Goal: Information Seeking & Learning: Learn about a topic

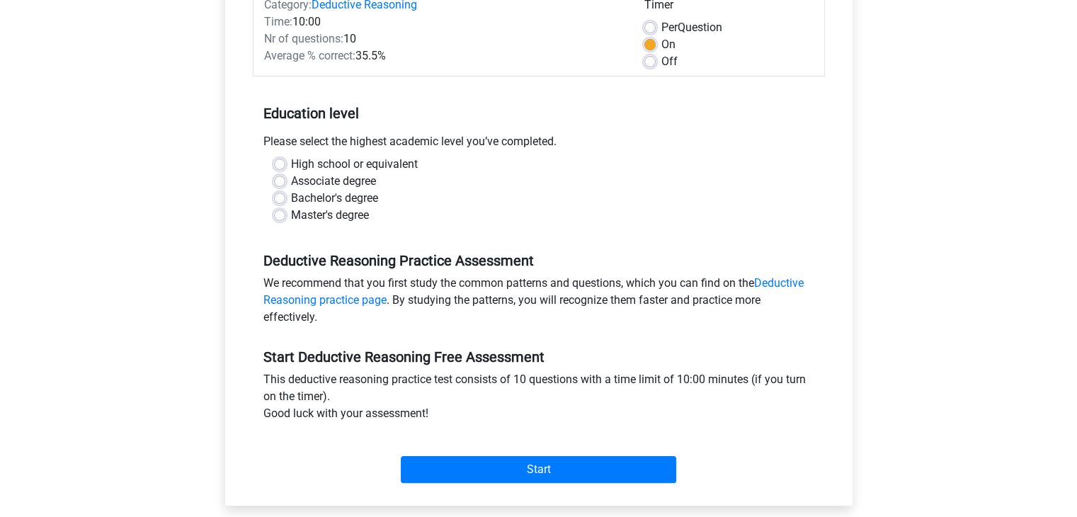
scroll to position [211, 0]
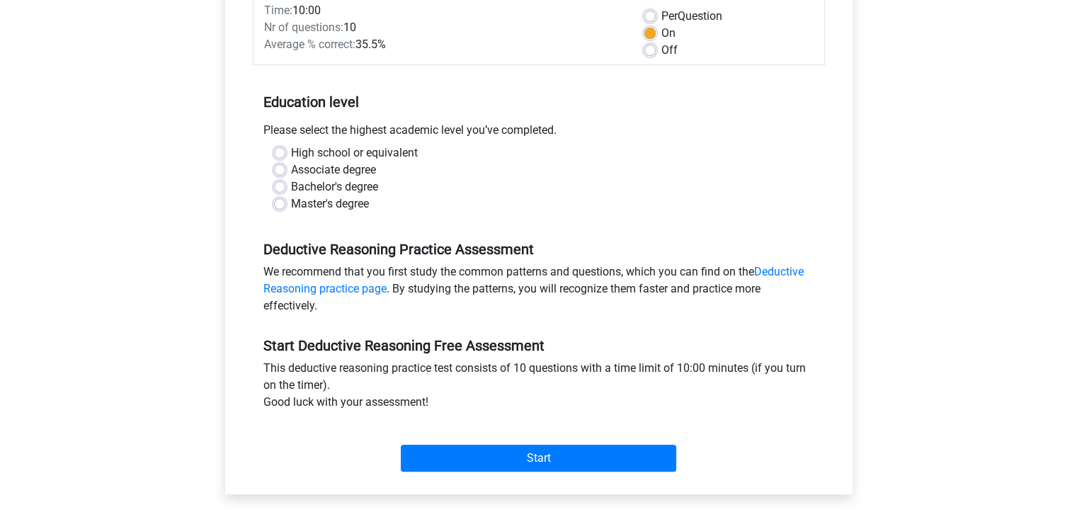
click at [291, 184] on label "Bachelor's degree" at bounding box center [334, 187] width 87 height 17
click at [278, 184] on input "Bachelor's degree" at bounding box center [279, 186] width 11 height 14
radio input "true"
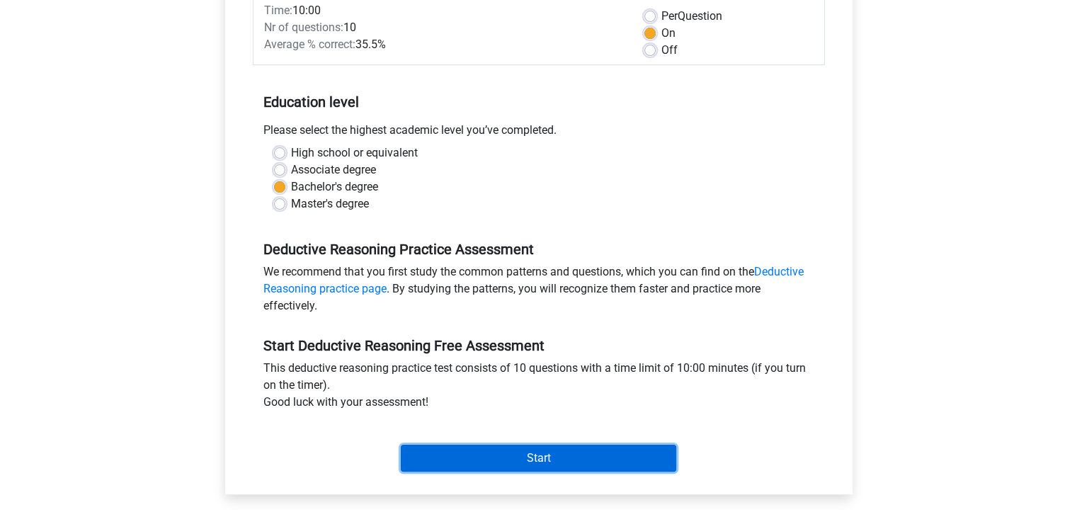
click at [591, 465] on input "Start" at bounding box center [539, 458] width 276 height 27
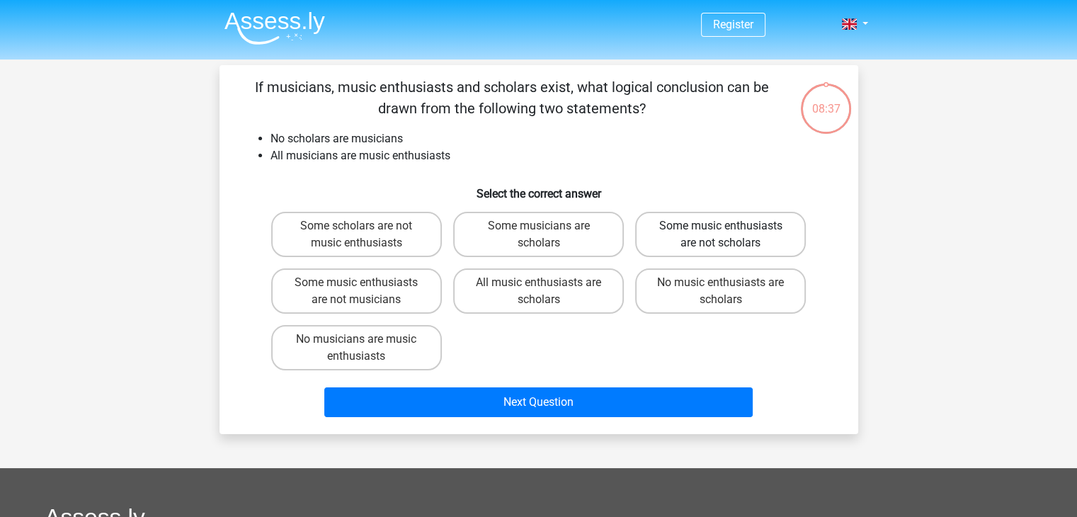
click at [765, 237] on label "Some music enthusiasts are not scholars" at bounding box center [720, 234] width 171 height 45
click at [730, 235] on input "Some music enthusiasts are not scholars" at bounding box center [725, 230] width 9 height 9
radio input "true"
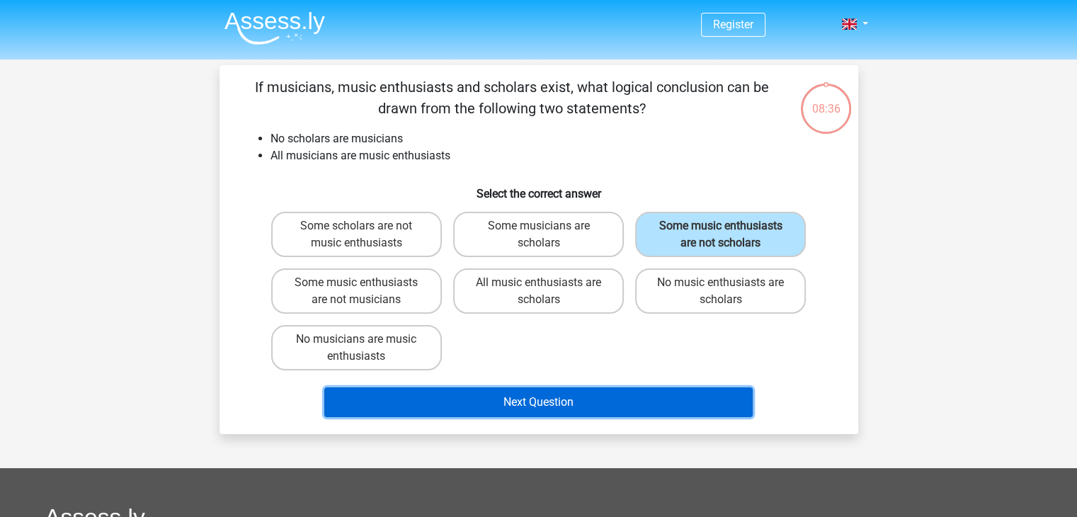
click at [538, 392] on button "Next Question" at bounding box center [538, 403] width 429 height 30
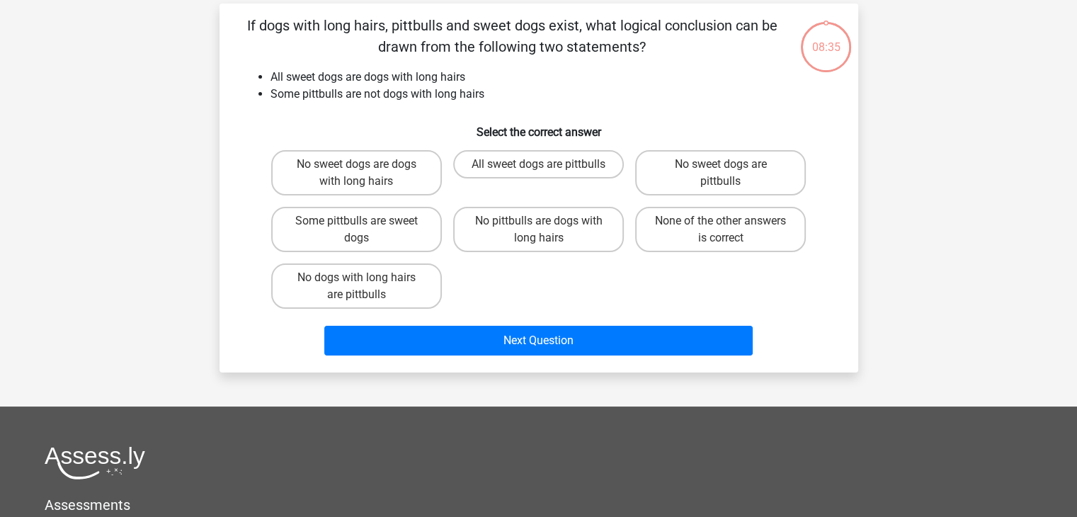
scroll to position [65, 0]
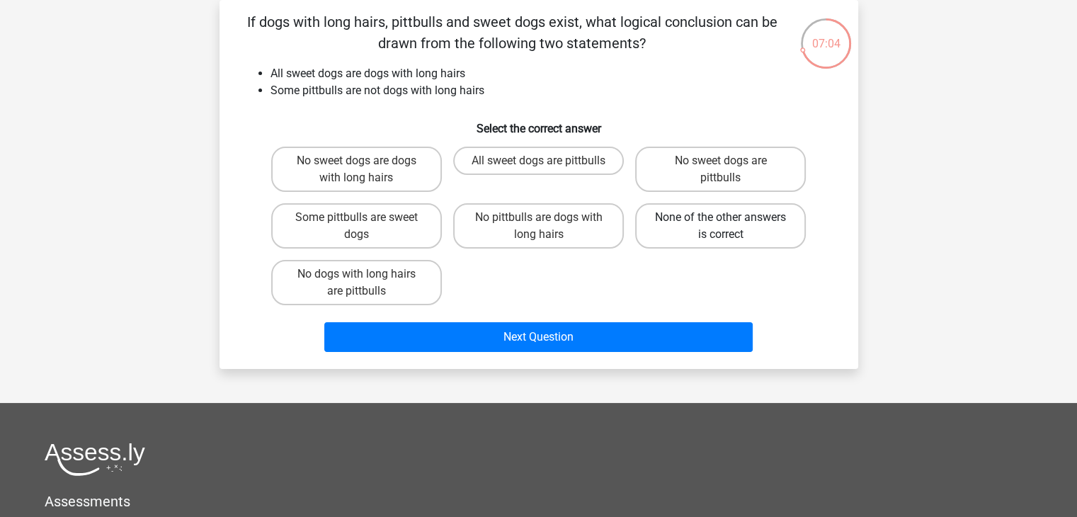
click at [652, 206] on label "None of the other answers is correct" at bounding box center [720, 225] width 171 height 45
click at [721, 217] on input "None of the other answers is correct" at bounding box center [725, 221] width 9 height 9
radio input "true"
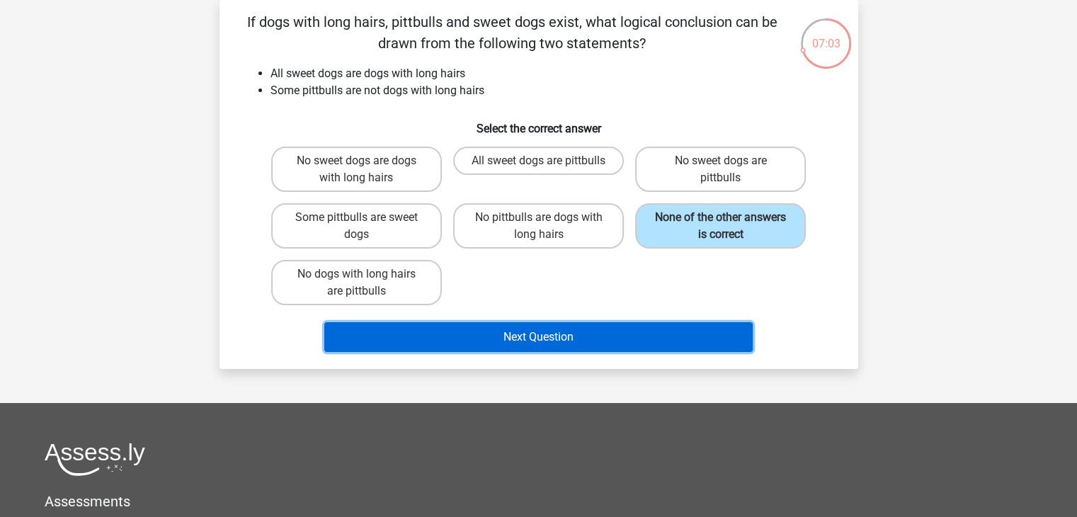
click at [614, 336] on button "Next Question" at bounding box center [538, 337] width 429 height 30
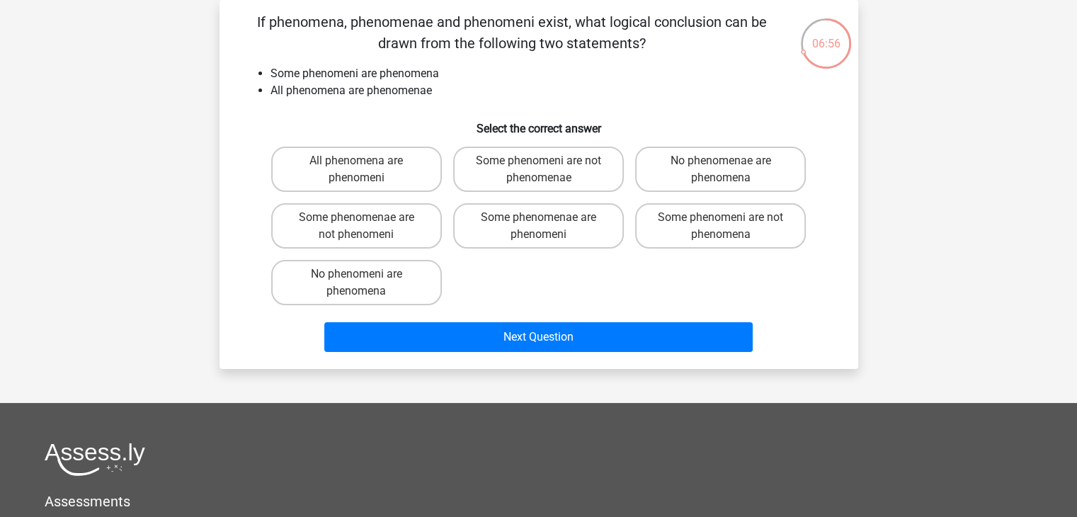
scroll to position [0, 0]
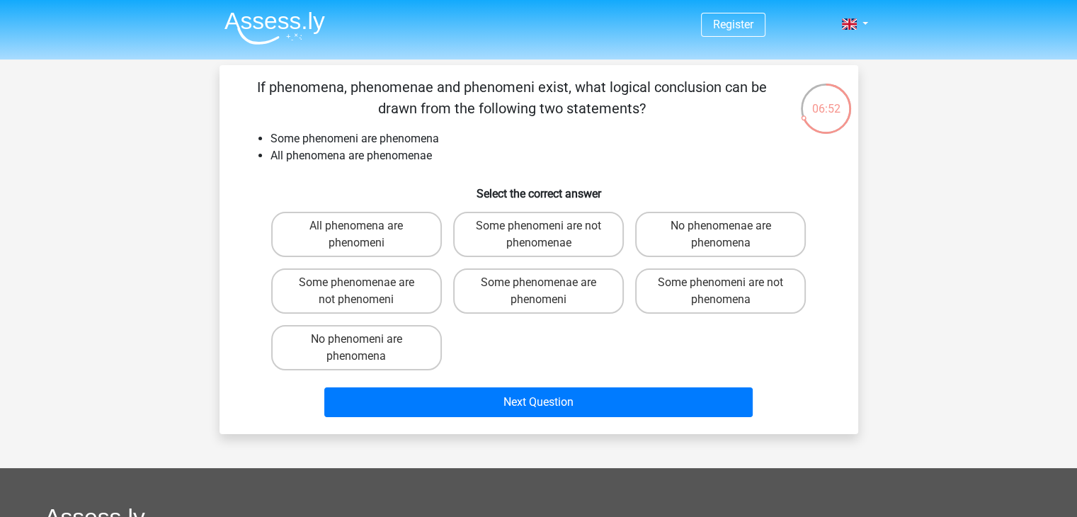
drag, startPoint x: 302, startPoint y: 139, endPoint x: 321, endPoint y: 140, distance: 19.1
click at [321, 140] on li "Some phenomeni are phenomena" at bounding box center [553, 138] width 565 height 17
drag, startPoint x: 321, startPoint y: 140, endPoint x: 358, endPoint y: 142, distance: 36.9
click at [358, 142] on li "Some phenomeni are phenomena" at bounding box center [553, 138] width 565 height 17
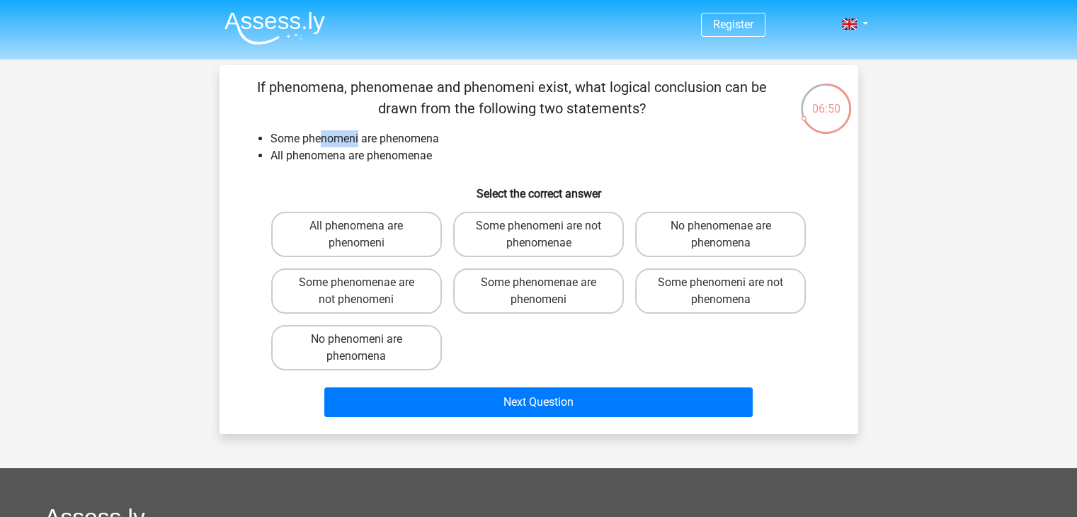
click at [358, 142] on li "Some phenomeni are phenomena" at bounding box center [553, 138] width 565 height 17
drag, startPoint x: 298, startPoint y: 160, endPoint x: 358, endPoint y: 159, distance: 60.9
click at [358, 159] on li "All phenomena are phenomenae" at bounding box center [553, 155] width 565 height 17
drag, startPoint x: 358, startPoint y: 159, endPoint x: 395, endPoint y: 162, distance: 36.2
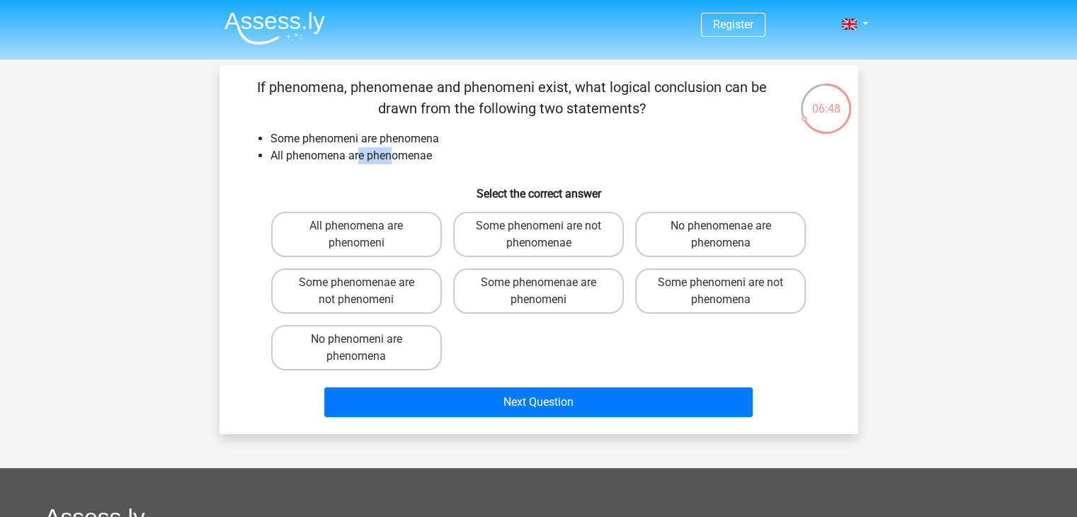
click at [395, 162] on li "All phenomena are phenomenae" at bounding box center [553, 155] width 565 height 17
drag, startPoint x: 696, startPoint y: 285, endPoint x: 671, endPoint y: 303, distance: 30.9
click at [671, 303] on label "Some phenomeni are not phenomena" at bounding box center [720, 290] width 171 height 45
click at [721, 292] on input "Some phenomeni are not phenomena" at bounding box center [725, 287] width 9 height 9
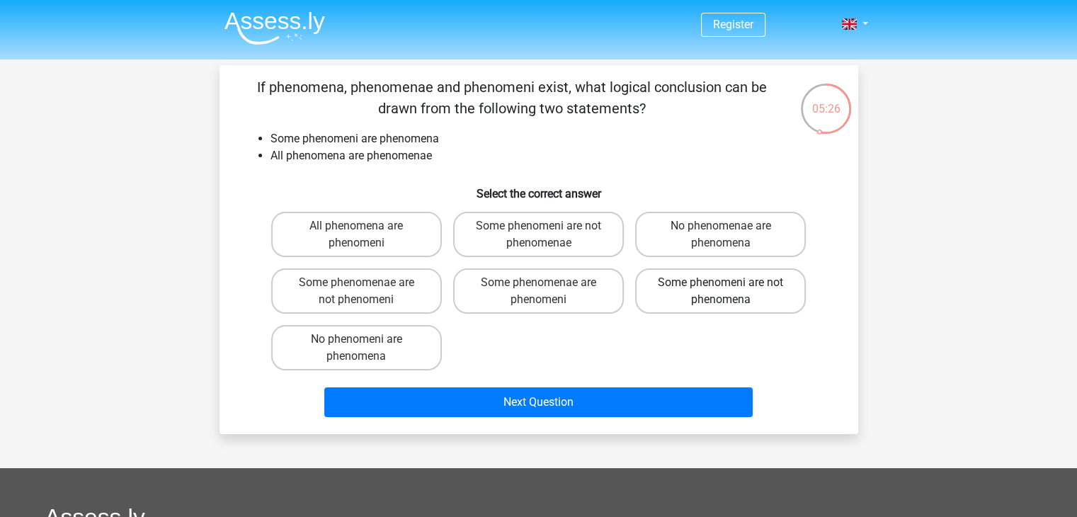
radio input "true"
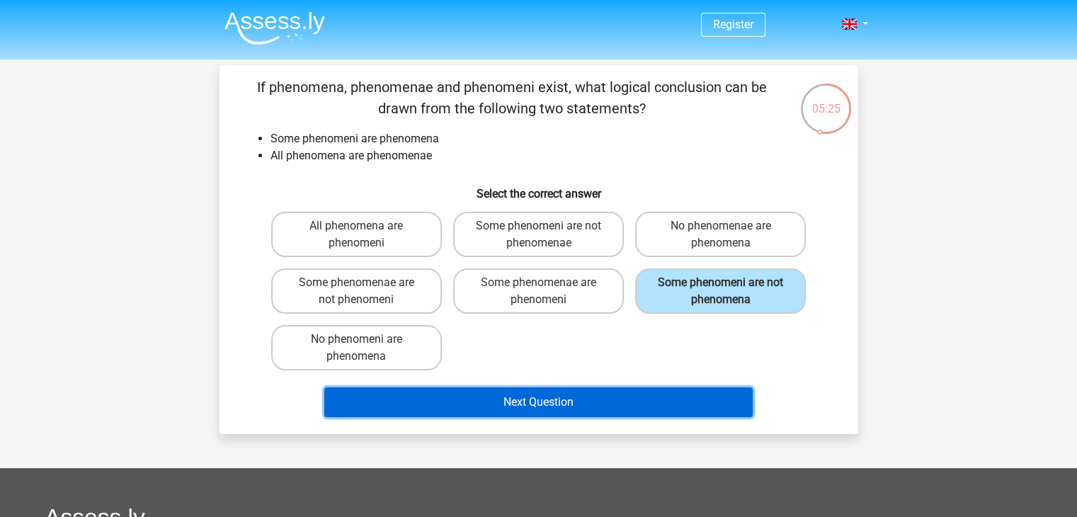
click at [531, 401] on button "Next Question" at bounding box center [538, 403] width 429 height 30
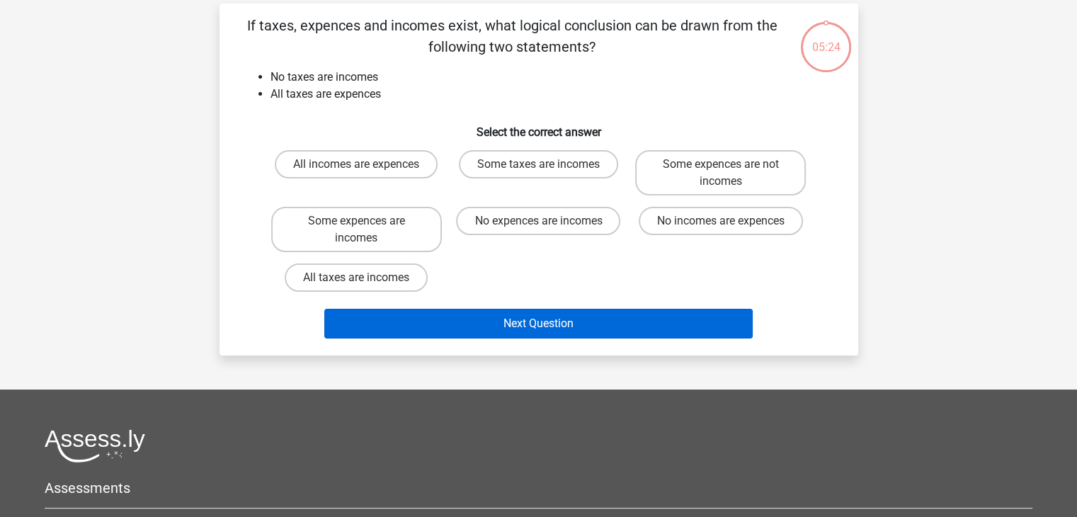
scroll to position [65, 0]
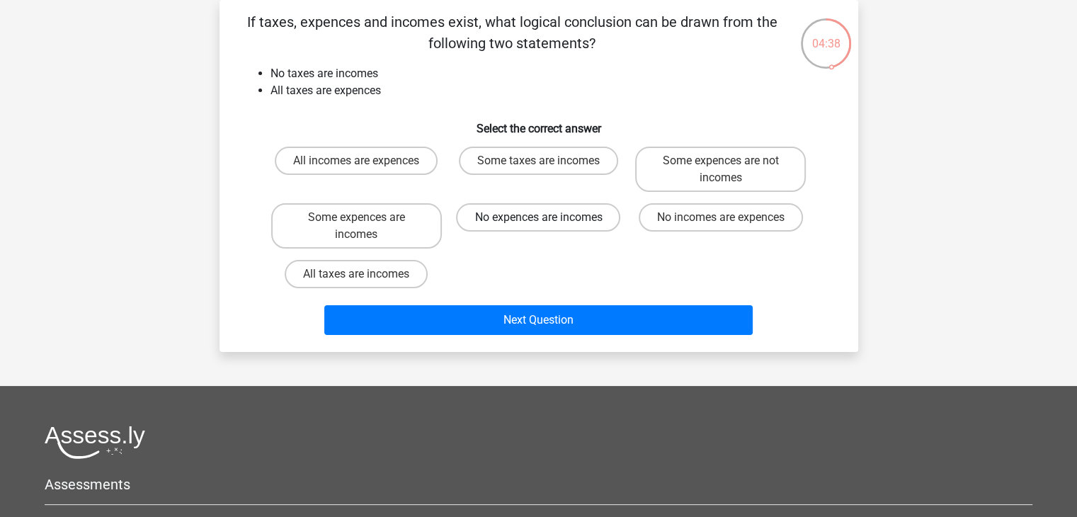
click at [576, 217] on label "No expences are incomes" at bounding box center [538, 217] width 164 height 28
click at [548, 217] on input "No expences are incomes" at bounding box center [542, 221] width 9 height 9
radio input "true"
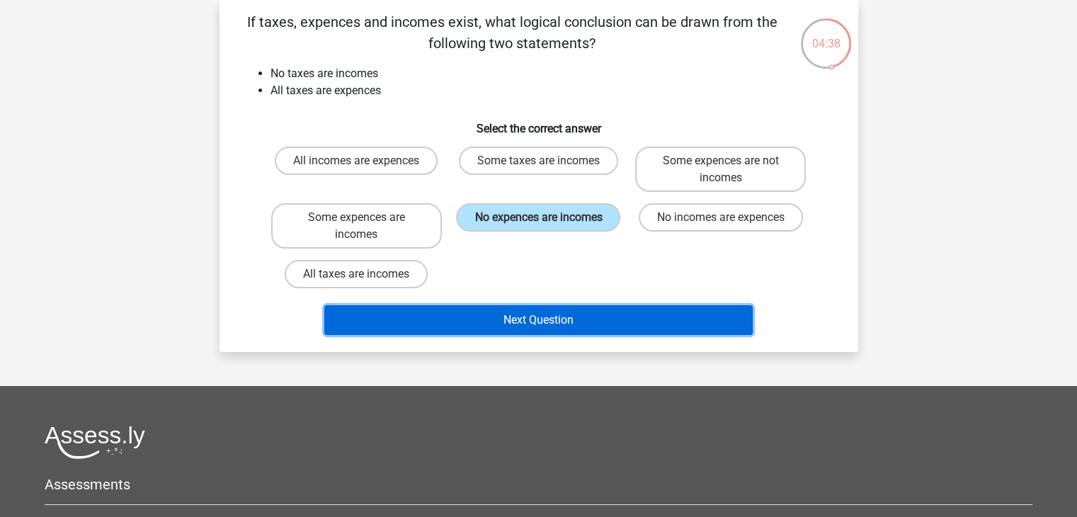
click at [567, 328] on button "Next Question" at bounding box center [538, 320] width 429 height 30
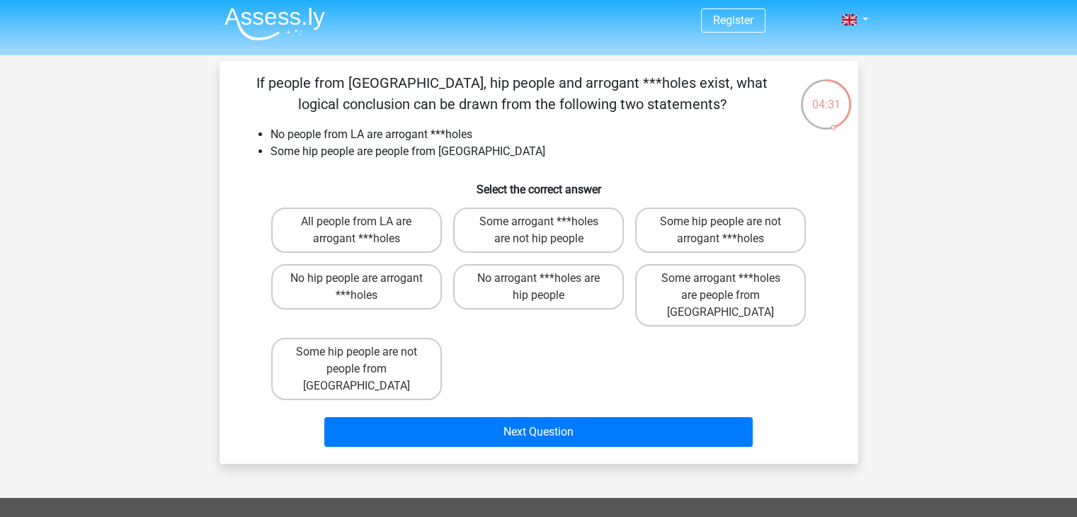
scroll to position [0, 0]
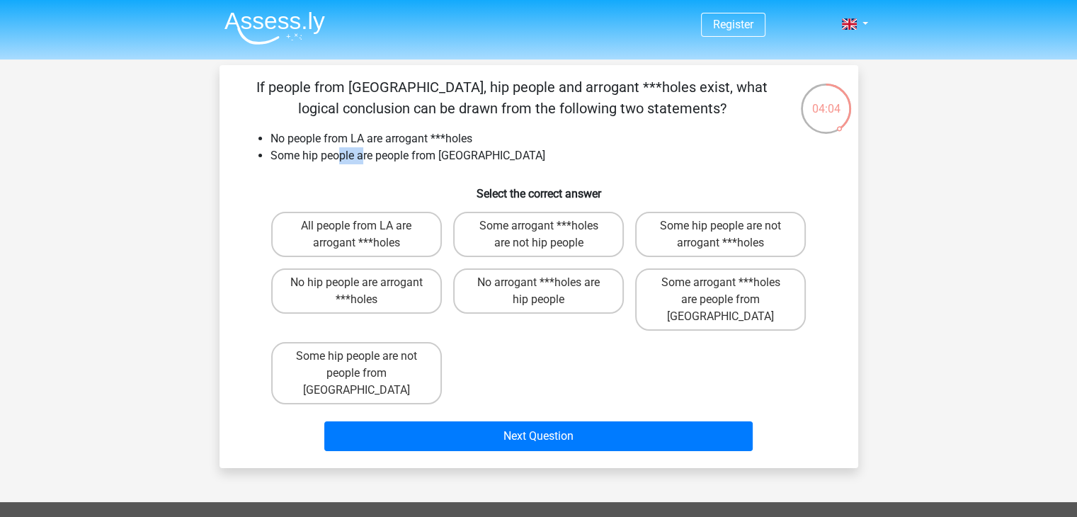
drag, startPoint x: 339, startPoint y: 147, endPoint x: 365, endPoint y: 159, distance: 28.2
click at [365, 159] on li "Some hip people are people from [GEOGRAPHIC_DATA]" at bounding box center [553, 155] width 565 height 17
drag, startPoint x: 419, startPoint y: 135, endPoint x: 446, endPoint y: 137, distance: 26.4
click at [446, 137] on li "No people from LA are arrogant ***holes" at bounding box center [553, 138] width 565 height 17
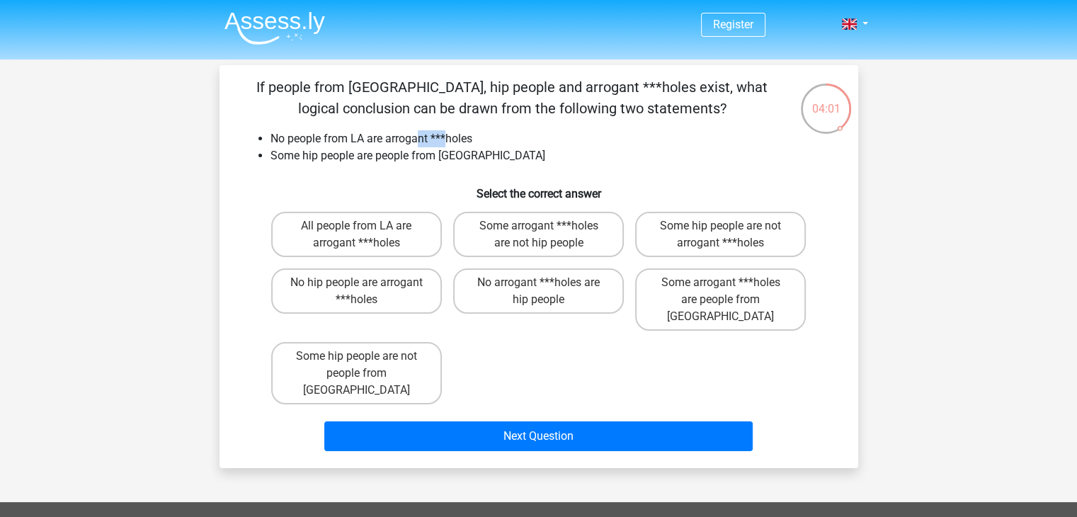
click at [446, 137] on li "No people from LA are arrogant ***holes" at bounding box center [553, 138] width 565 height 17
drag, startPoint x: 357, startPoint y: 148, endPoint x: 397, endPoint y: 154, distance: 40.1
click at [397, 154] on li "Some hip people are people from [GEOGRAPHIC_DATA]" at bounding box center [553, 155] width 565 height 17
drag, startPoint x: 418, startPoint y: 149, endPoint x: 442, endPoint y: 156, distance: 25.1
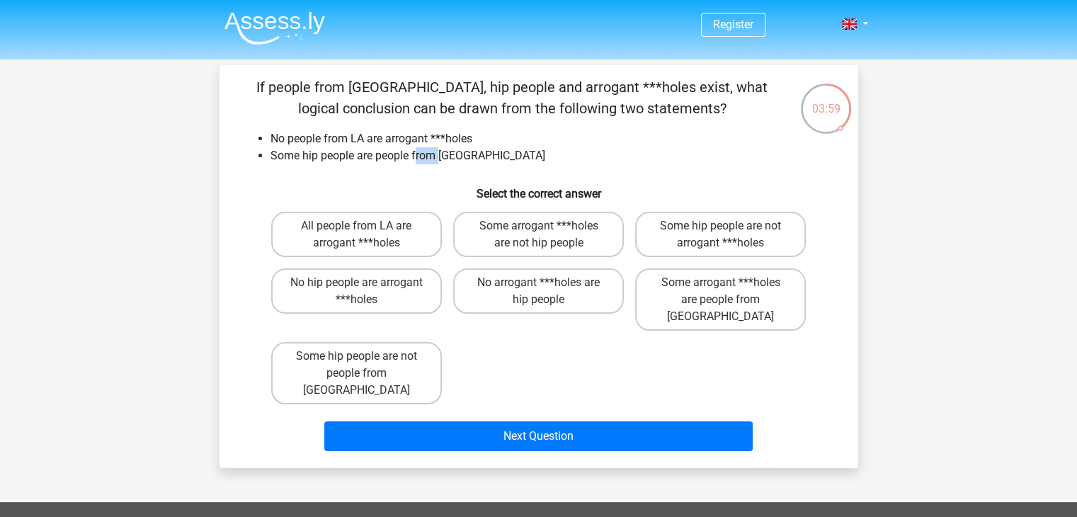
click at [442, 156] on li "Some hip people are people from [GEOGRAPHIC_DATA]" at bounding box center [553, 155] width 565 height 17
drag, startPoint x: 393, startPoint y: 166, endPoint x: 417, endPoint y: 157, distance: 25.1
click at [417, 157] on div "If people from LA, hip people and arrogant ***holes exist, what logical conclus…" at bounding box center [539, 267] width 628 height 380
click at [417, 157] on li "Some hip people are people from [GEOGRAPHIC_DATA]" at bounding box center [553, 155] width 565 height 17
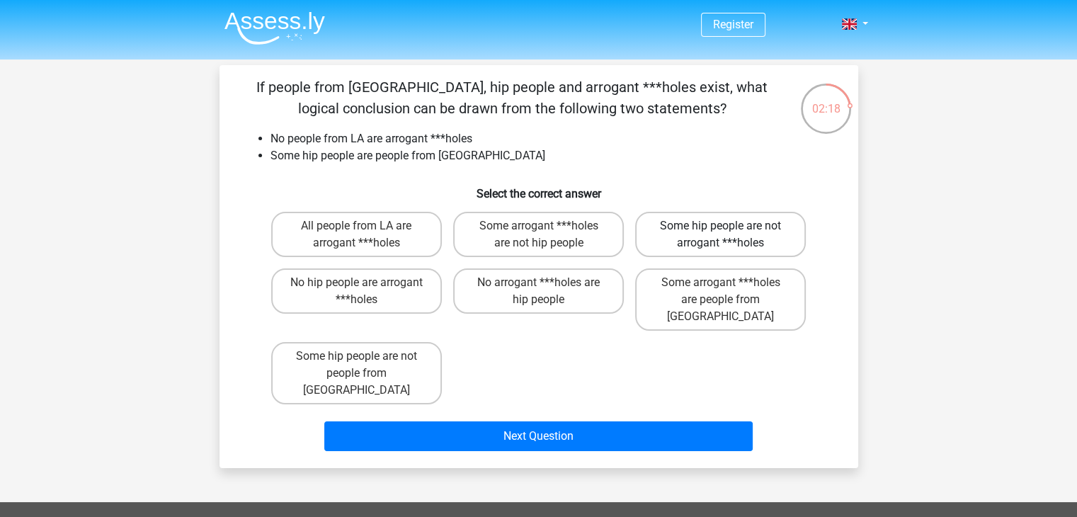
click at [713, 229] on label "Some hip people are not arrogant ***holes" at bounding box center [720, 234] width 171 height 45
click at [721, 229] on input "Some hip people are not arrogant ***holes" at bounding box center [725, 230] width 9 height 9
radio input "true"
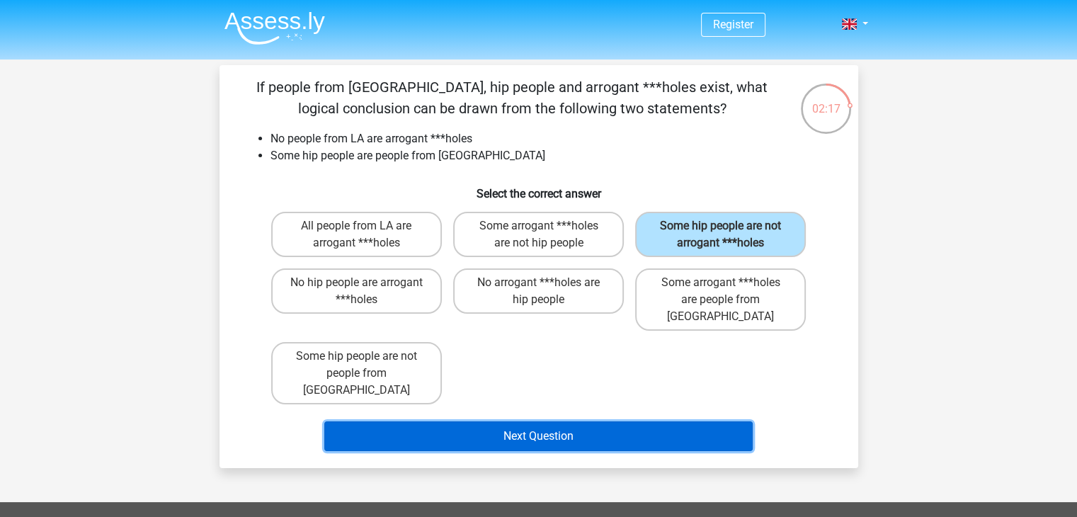
click at [498, 422] on button "Next Question" at bounding box center [538, 437] width 429 height 30
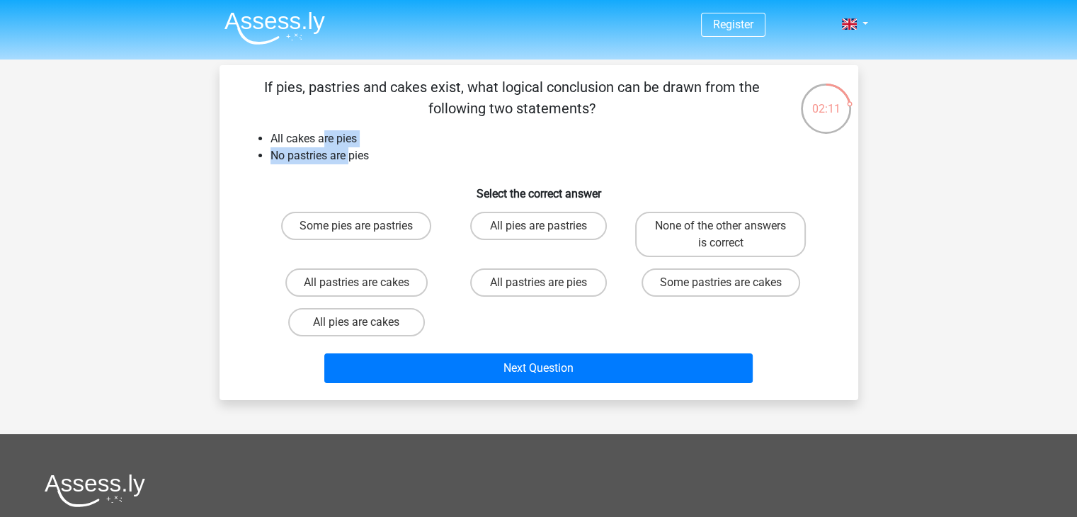
drag, startPoint x: 324, startPoint y: 142, endPoint x: 352, endPoint y: 151, distance: 28.9
click at [352, 151] on ul "All cakes are pies No pastries are pies" at bounding box center [539, 147] width 594 height 34
click at [352, 151] on li "No pastries are pies" at bounding box center [553, 155] width 565 height 17
click at [404, 317] on label "All pies are cakes" at bounding box center [356, 322] width 137 height 28
click at [366, 322] on input "All pies are cakes" at bounding box center [360, 326] width 9 height 9
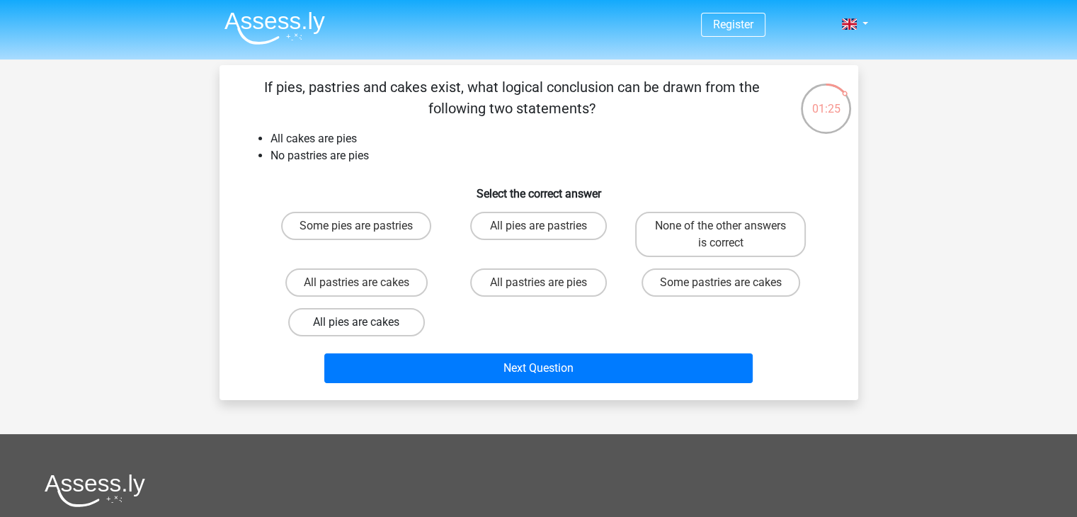
radio input "true"
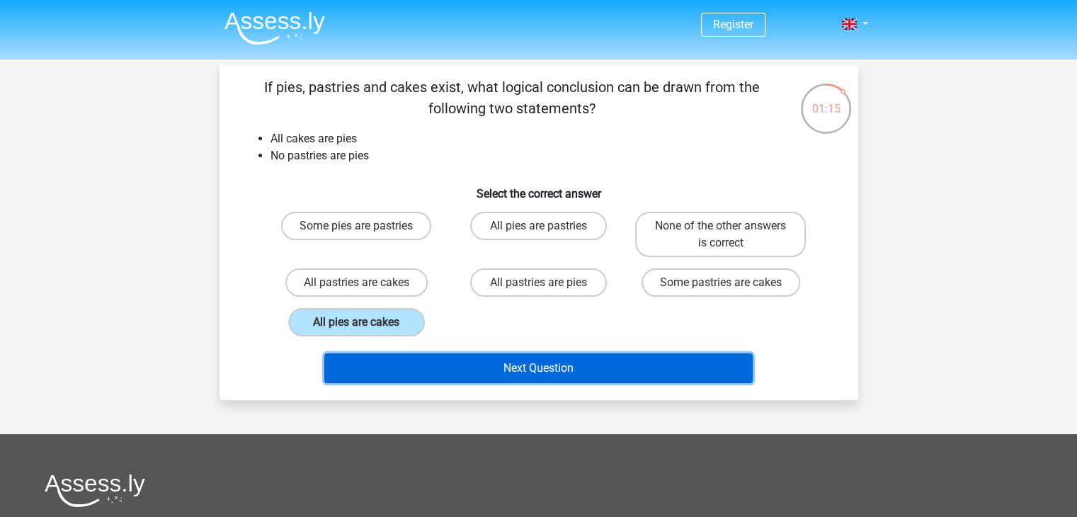
click at [443, 368] on button "Next Question" at bounding box center [538, 368] width 429 height 30
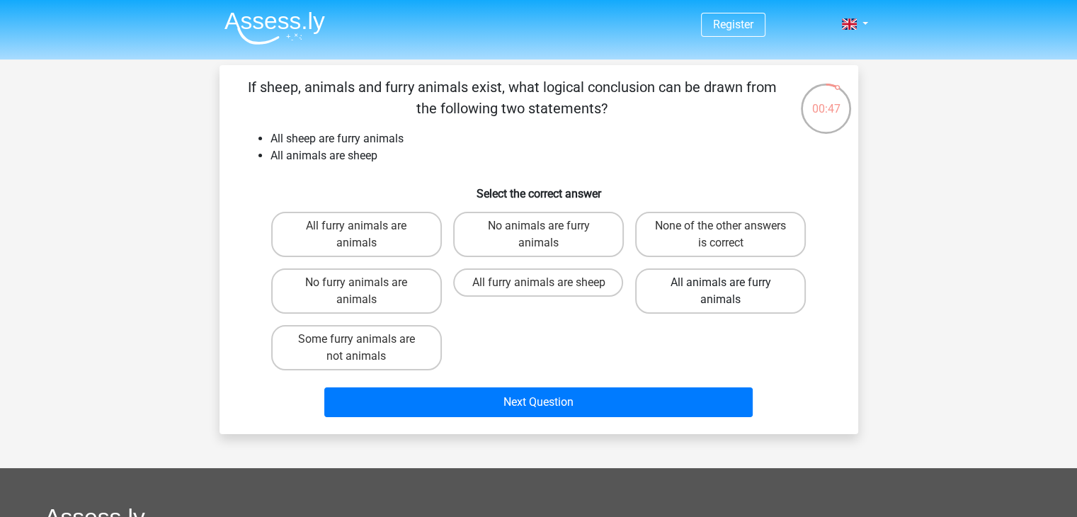
click at [761, 301] on label "All animals are furry animals" at bounding box center [720, 290] width 171 height 45
click at [730, 292] on input "All animals are furry animals" at bounding box center [725, 287] width 9 height 9
radio input "true"
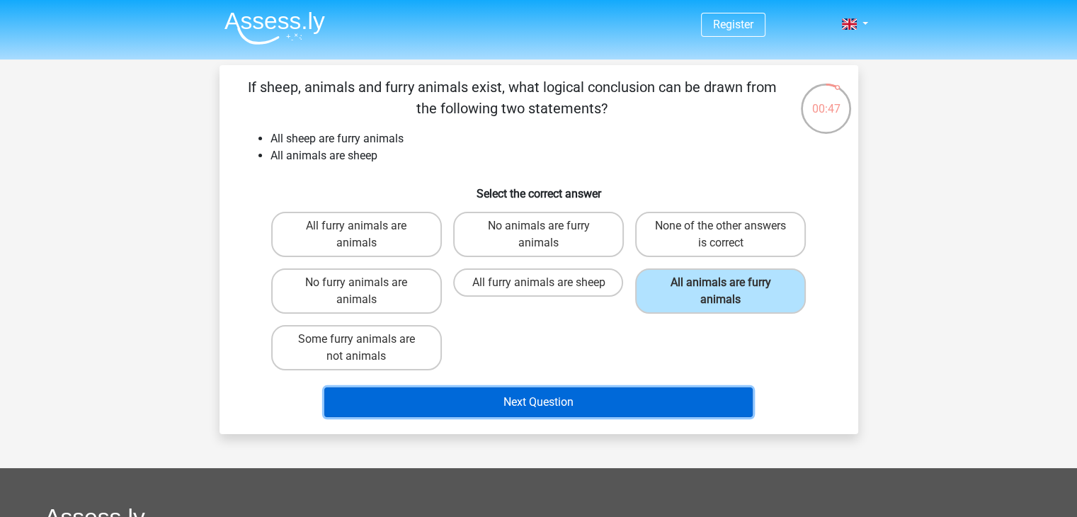
click at [448, 397] on button "Next Question" at bounding box center [538, 403] width 429 height 30
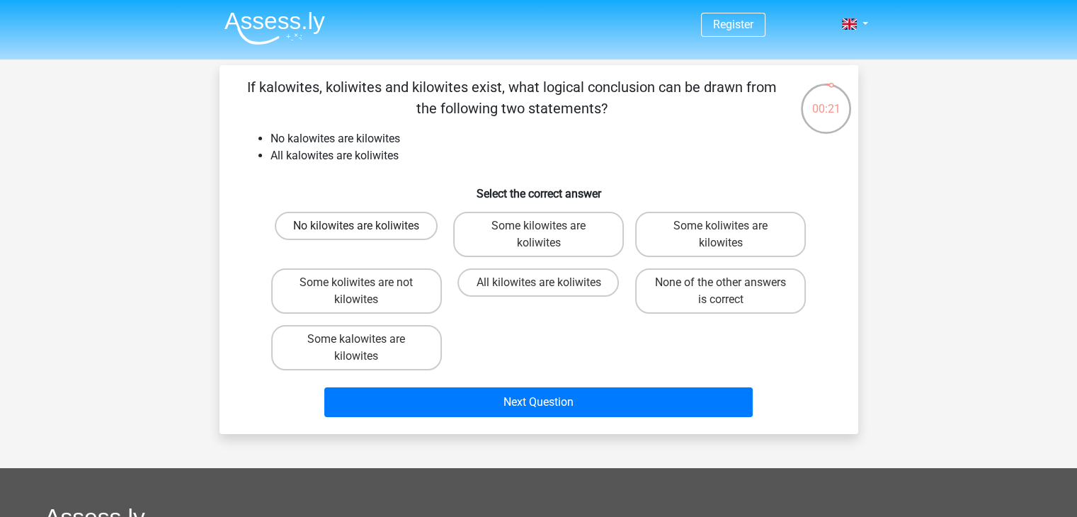
click at [411, 225] on label "No kilowites are koliwites" at bounding box center [356, 226] width 163 height 28
click at [366, 226] on input "No kilowites are koliwites" at bounding box center [360, 230] width 9 height 9
radio input "true"
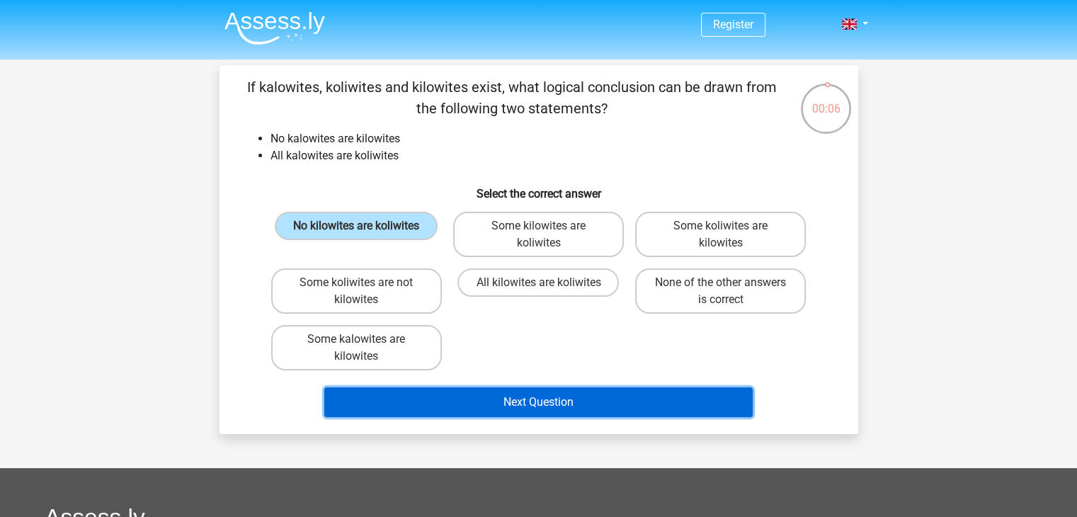
click at [475, 403] on button "Next Question" at bounding box center [538, 403] width 429 height 30
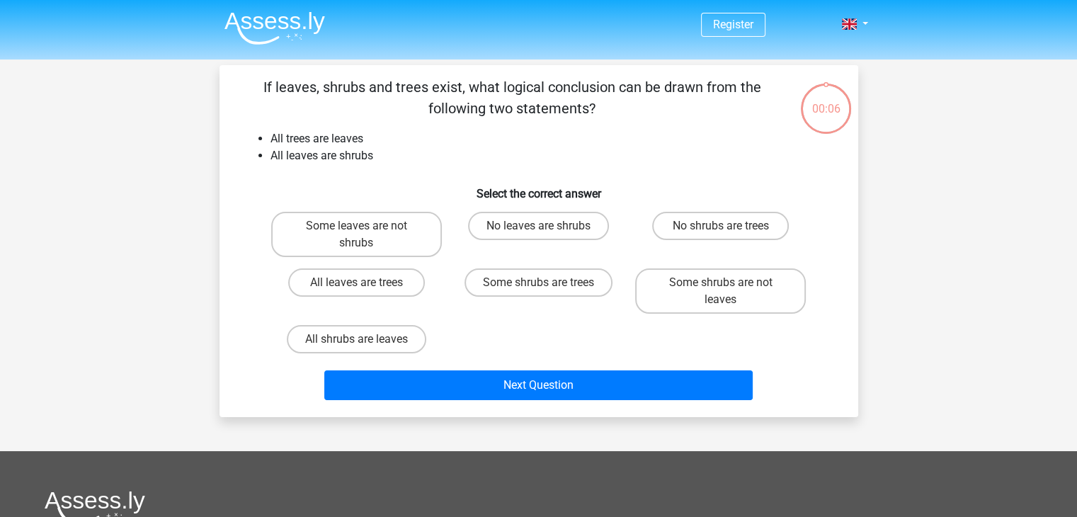
scroll to position [65, 0]
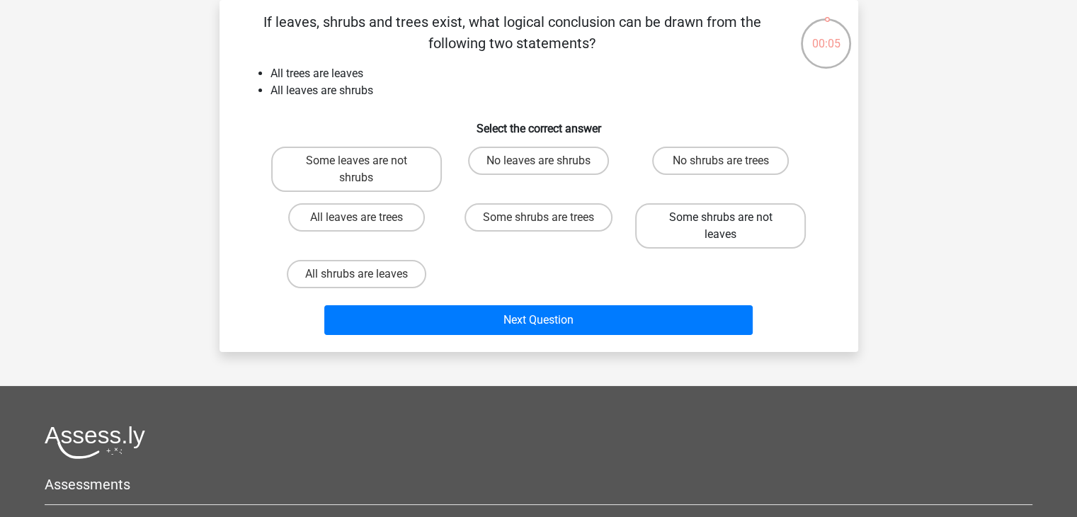
click at [710, 227] on label "Some shrubs are not leaves" at bounding box center [720, 225] width 171 height 45
click at [721, 227] on input "Some shrubs are not leaves" at bounding box center [725, 221] width 9 height 9
radio input "true"
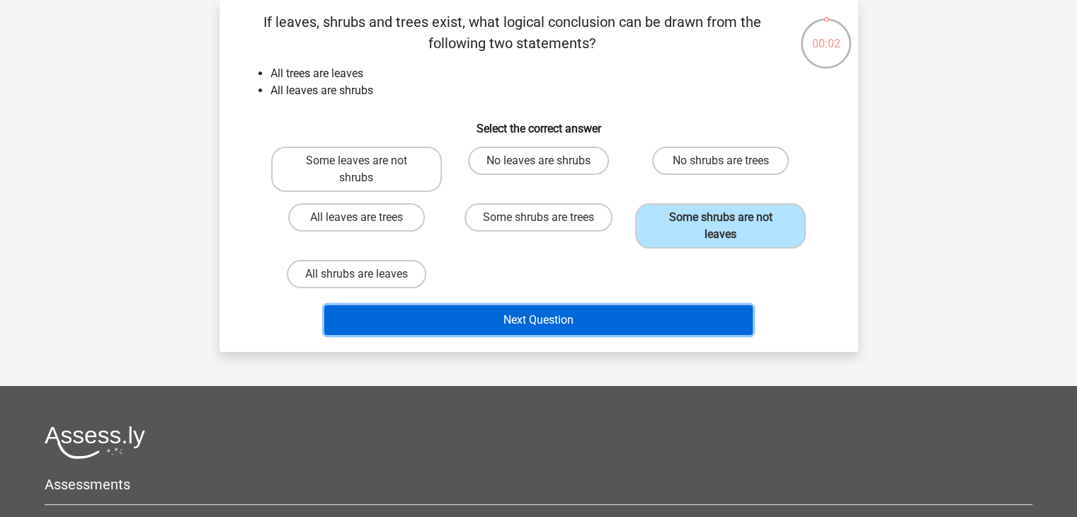
click at [658, 312] on button "Next Question" at bounding box center [538, 320] width 429 height 30
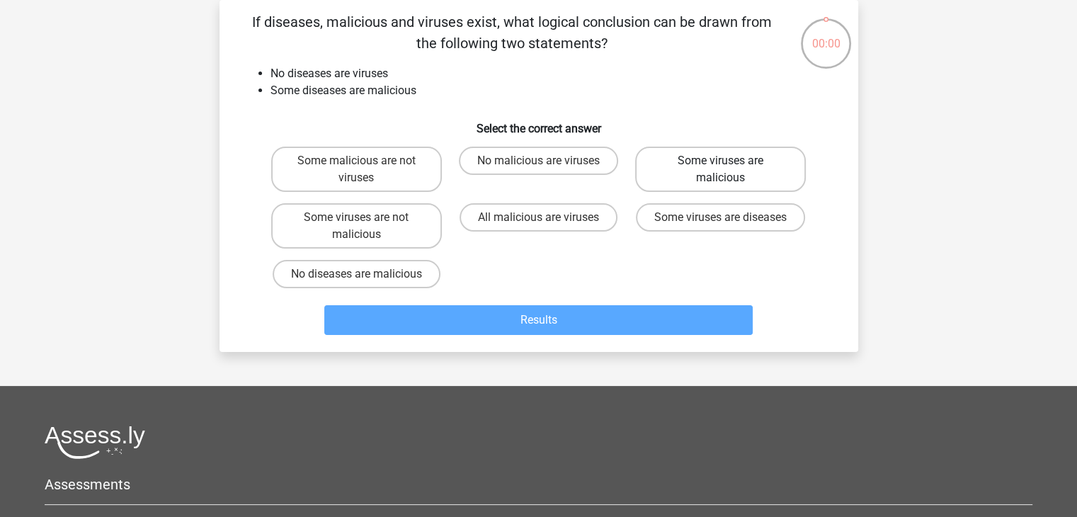
click at [674, 176] on label "Some viruses are malicious" at bounding box center [720, 169] width 171 height 45
click at [721, 170] on input "Some viruses are malicious" at bounding box center [725, 165] width 9 height 9
radio input "true"
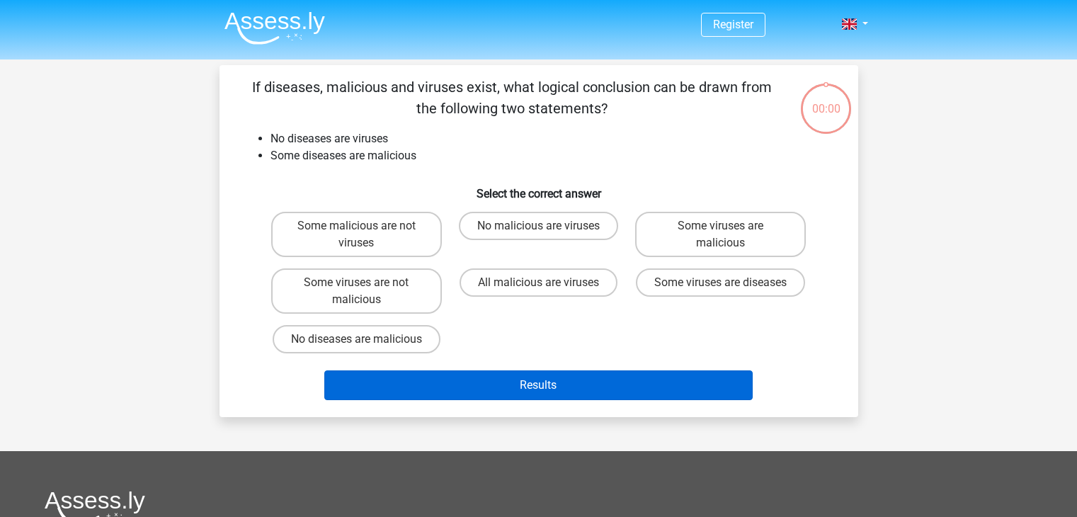
scroll to position [65, 0]
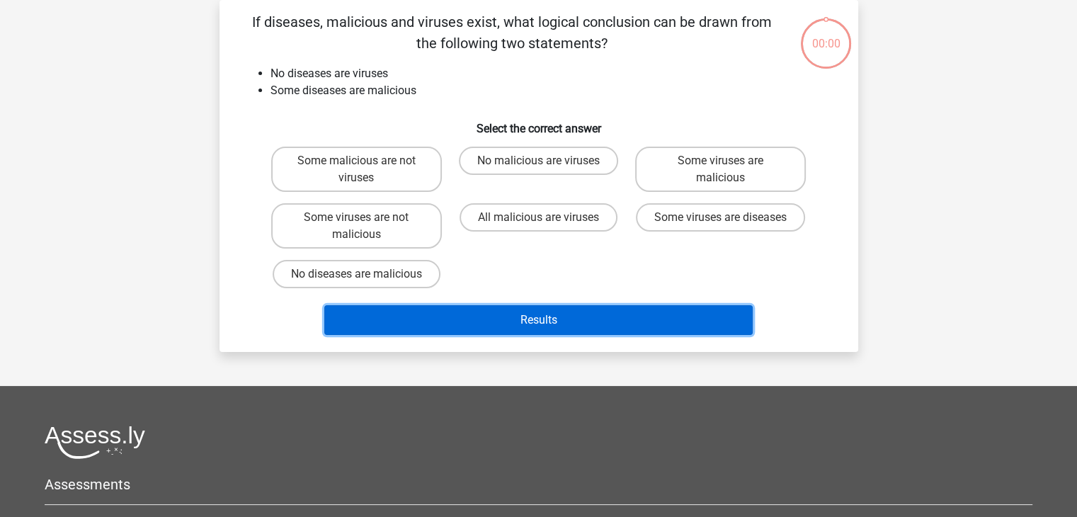
click at [635, 307] on button "Results" at bounding box center [538, 320] width 429 height 30
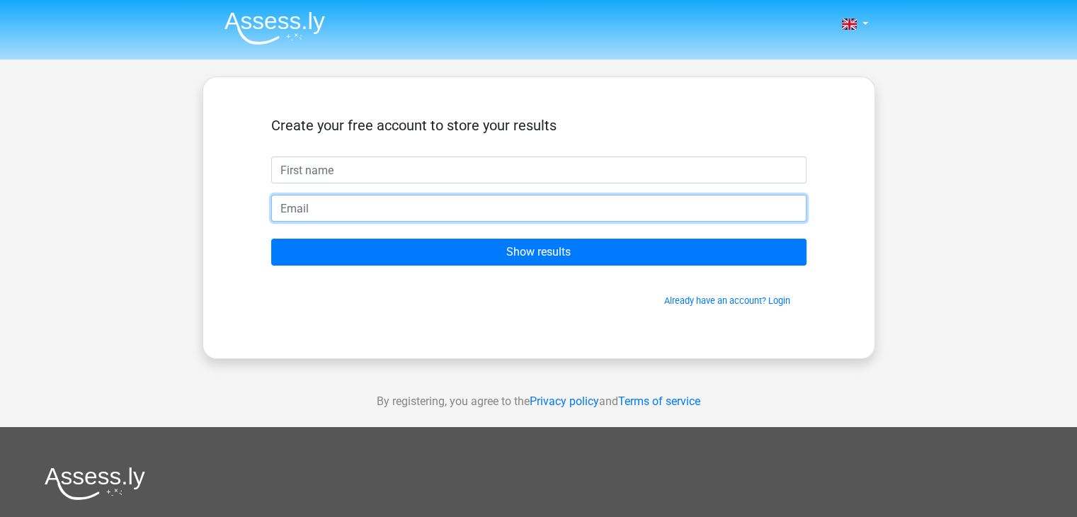
click at [426, 195] on input "email" at bounding box center [539, 208] width 536 height 27
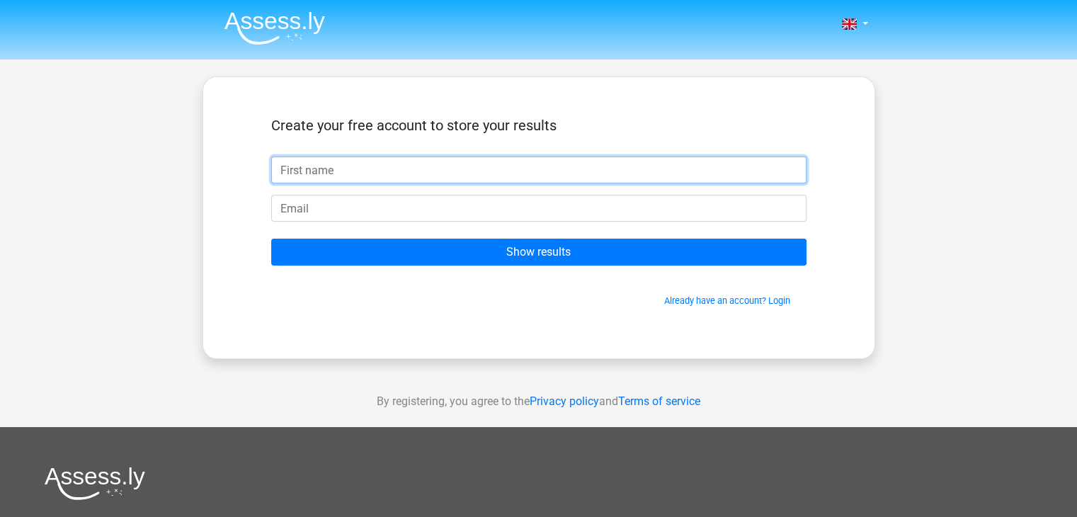
click at [407, 179] on input "text" at bounding box center [539, 170] width 536 height 27
click at [382, 180] on input "text" at bounding box center [539, 170] width 536 height 27
click at [379, 176] on input "text" at bounding box center [539, 170] width 536 height 27
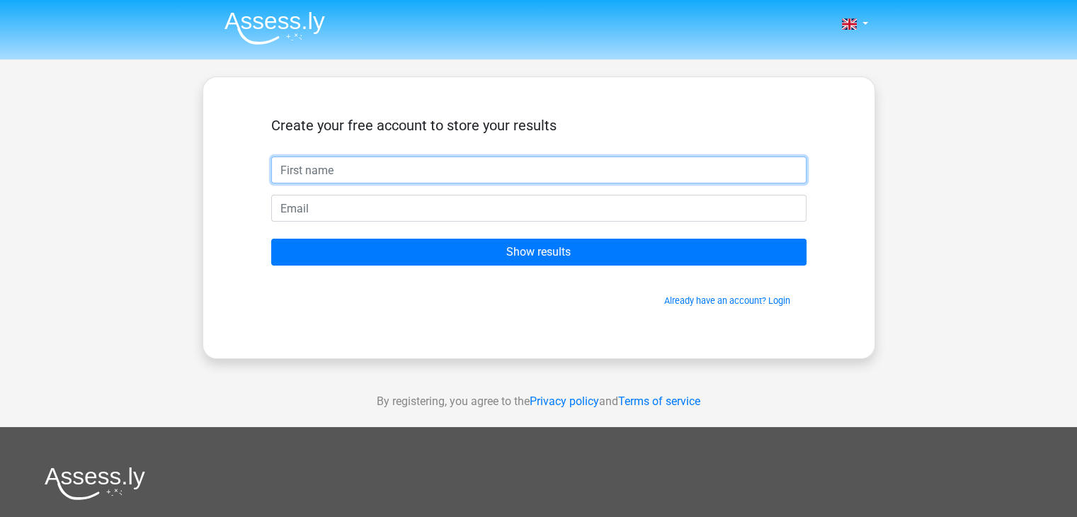
click at [379, 176] on input "text" at bounding box center [539, 170] width 536 height 27
type input "[PERSON_NAME]"
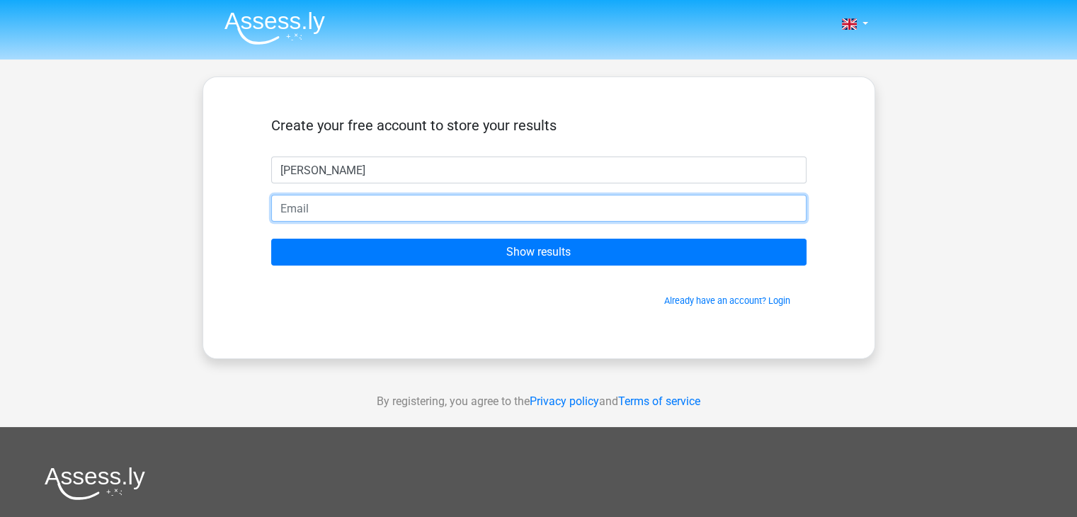
click at [371, 214] on input "email" at bounding box center [539, 208] width 536 height 27
click at [271, 239] on input "Show results" at bounding box center [539, 252] width 536 height 27
type input "[EMAIL_ADDRESS][DOMAIN_NAME]"
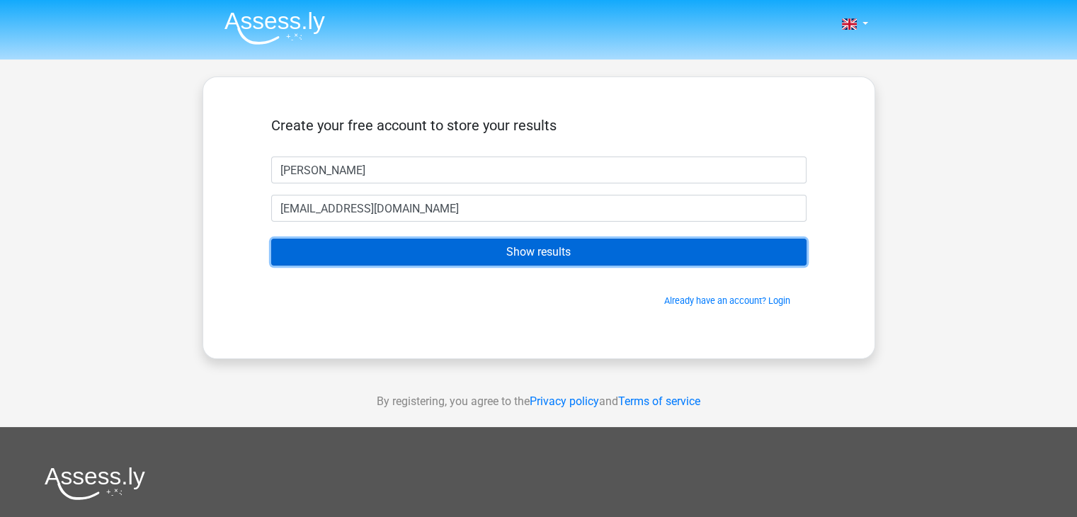
click at [371, 259] on input "Show results" at bounding box center [539, 252] width 536 height 27
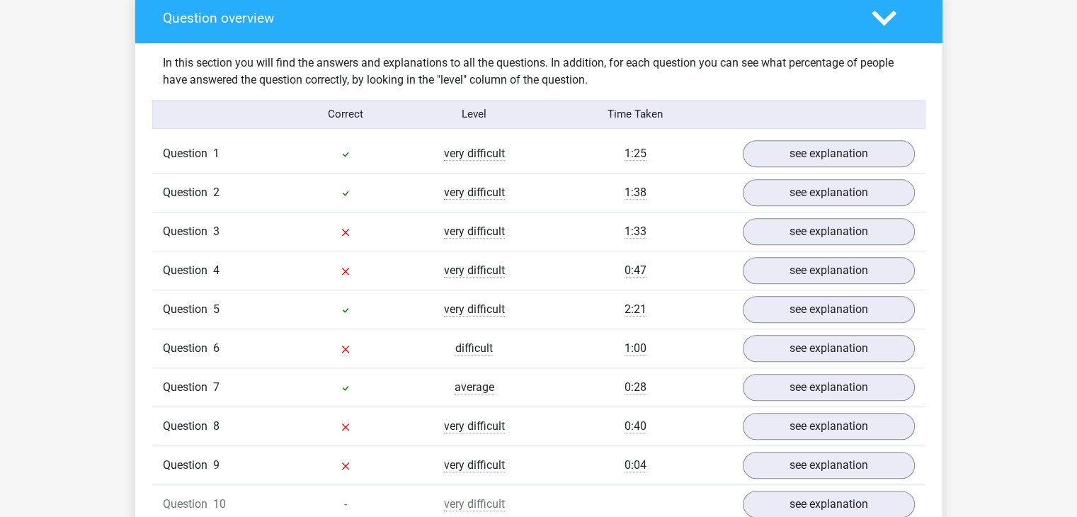
scroll to position [1015, 0]
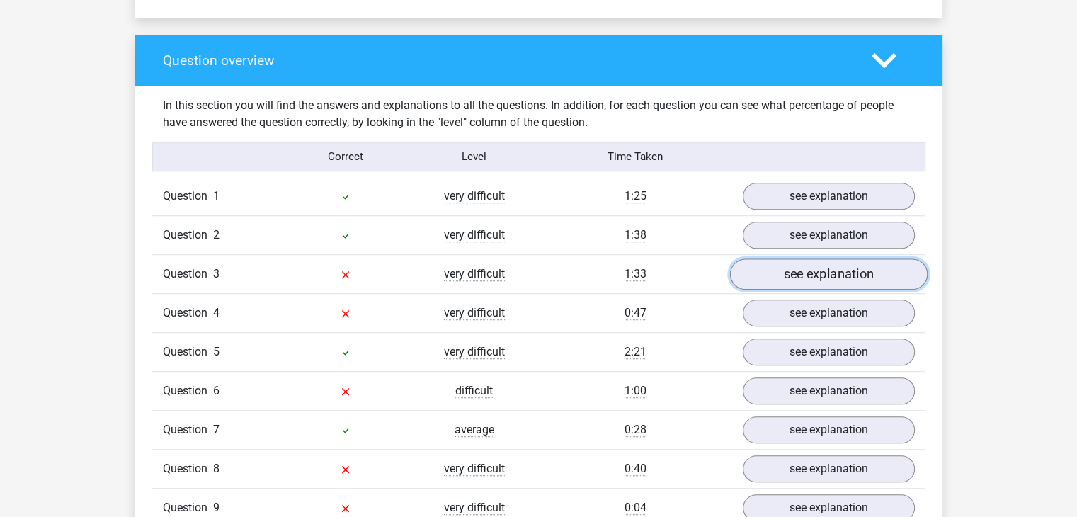
click at [807, 276] on link "see explanation" at bounding box center [829, 274] width 198 height 31
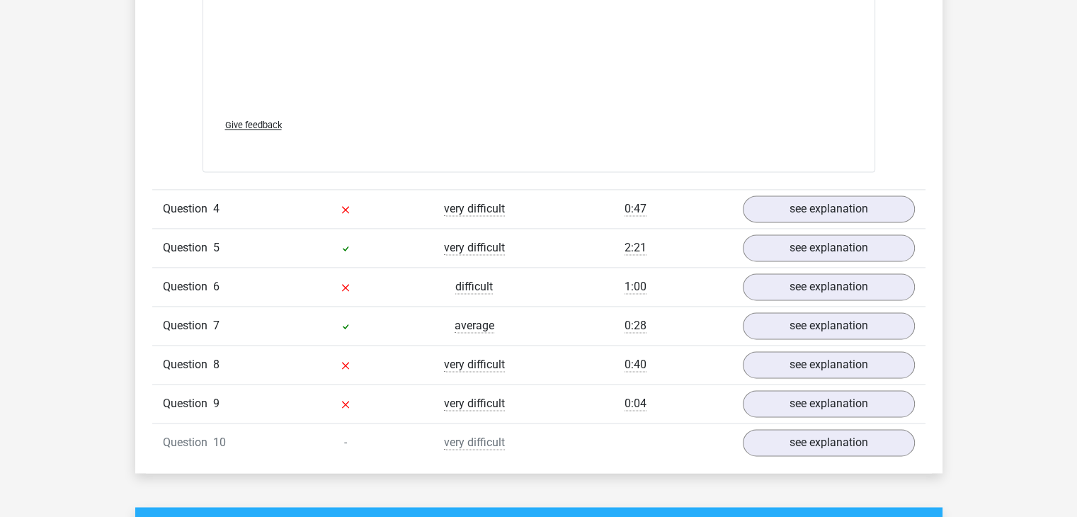
scroll to position [1904, 0]
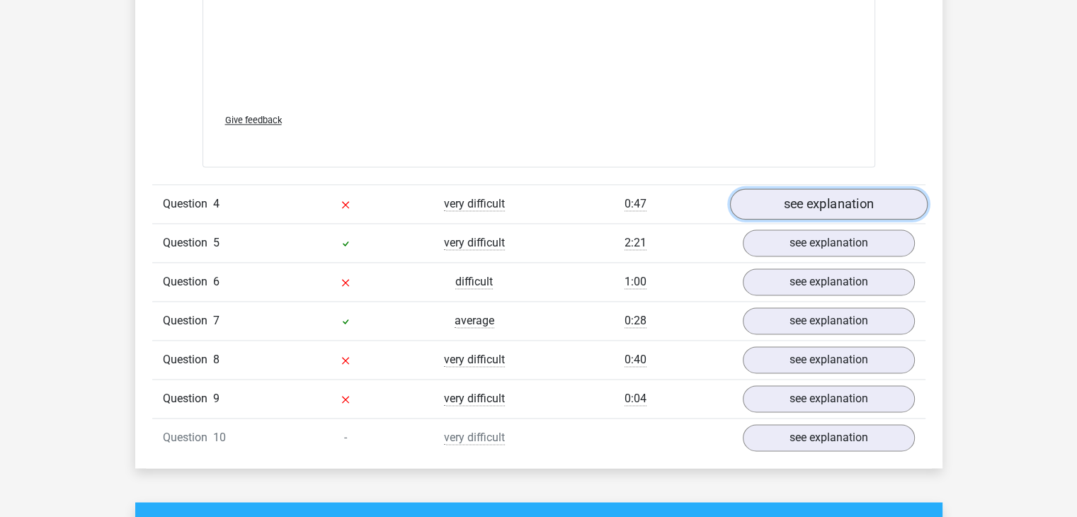
click at [796, 200] on link "see explanation" at bounding box center [829, 203] width 198 height 31
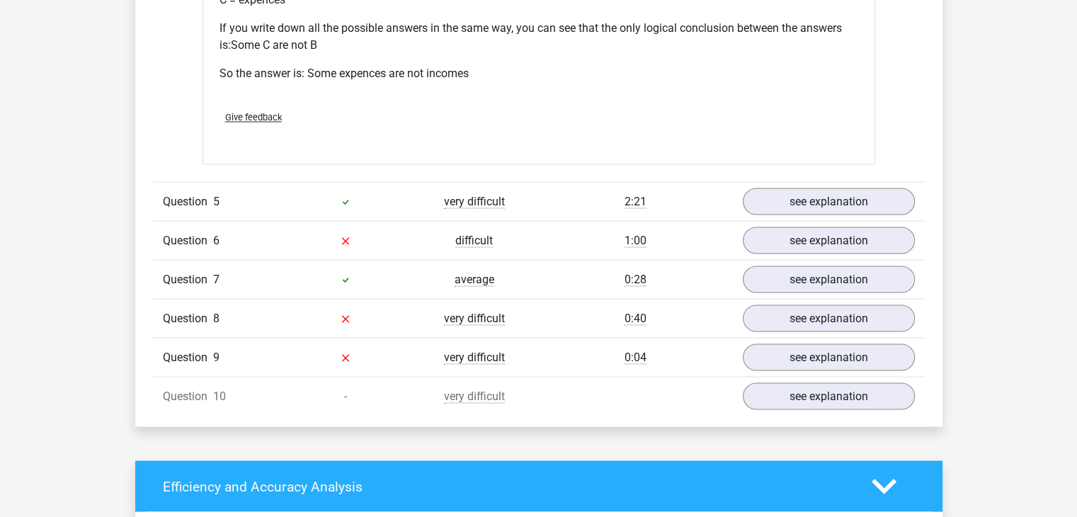
scroll to position [2536, 0]
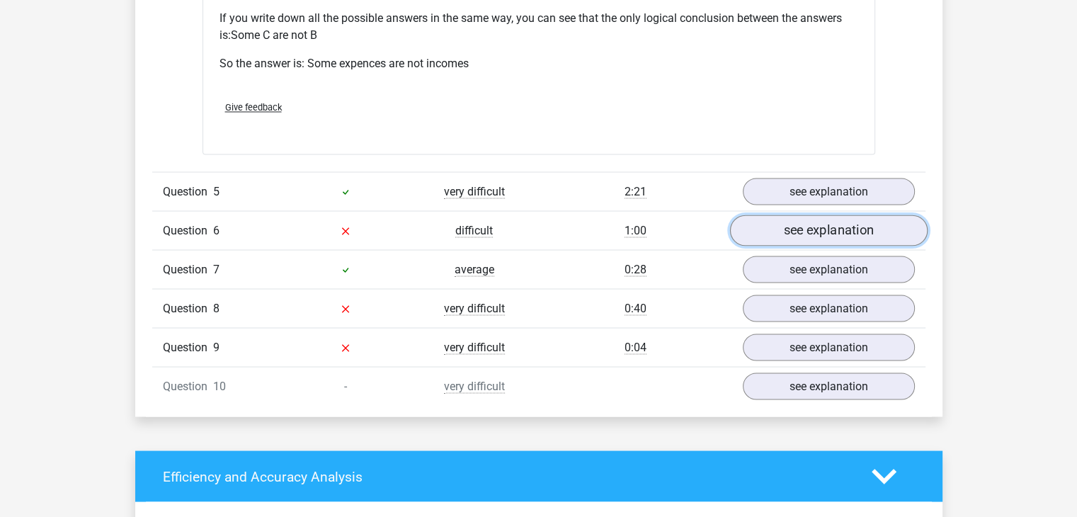
click at [864, 236] on link "see explanation" at bounding box center [829, 230] width 198 height 31
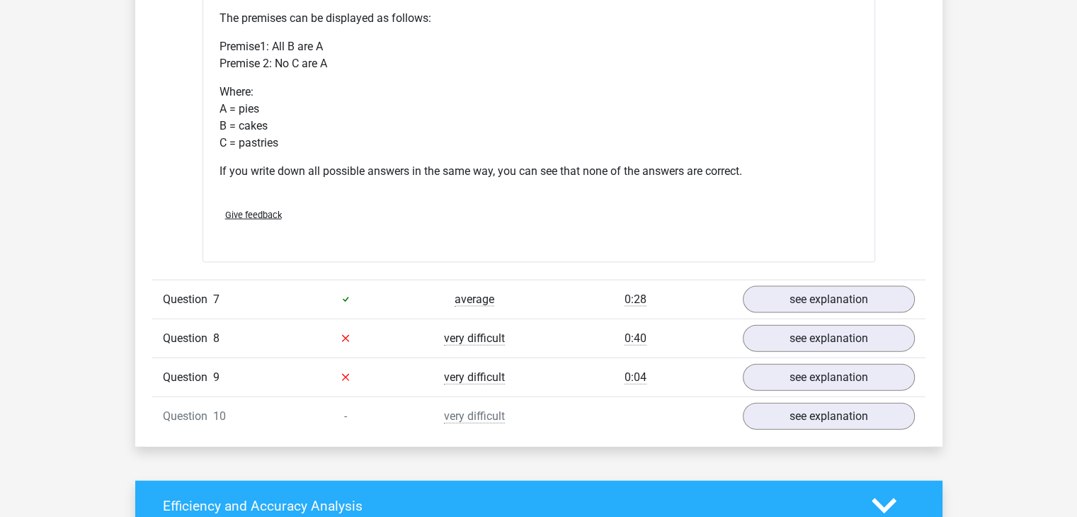
scroll to position [3013, 0]
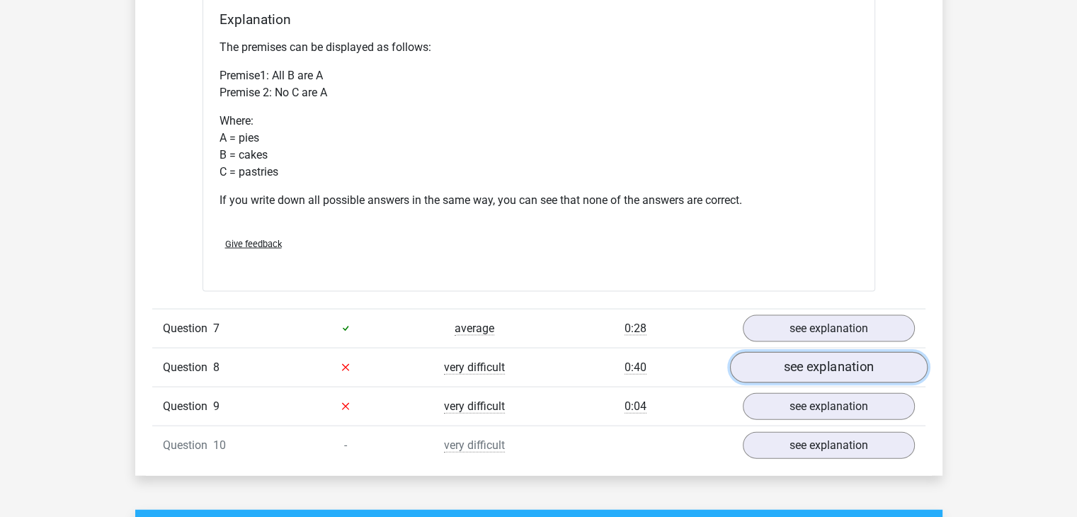
click at [818, 371] on link "see explanation" at bounding box center [829, 367] width 198 height 31
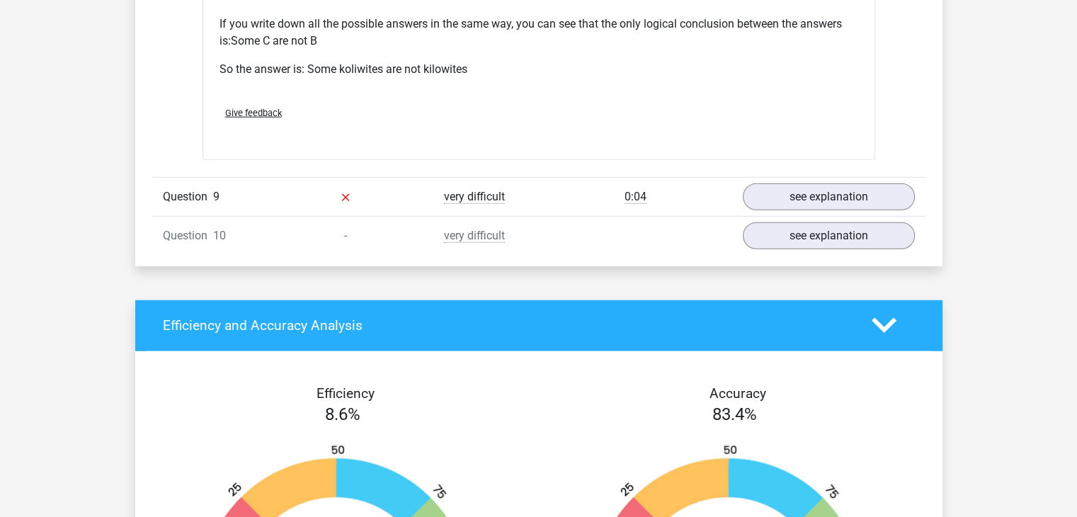
scroll to position [3810, 0]
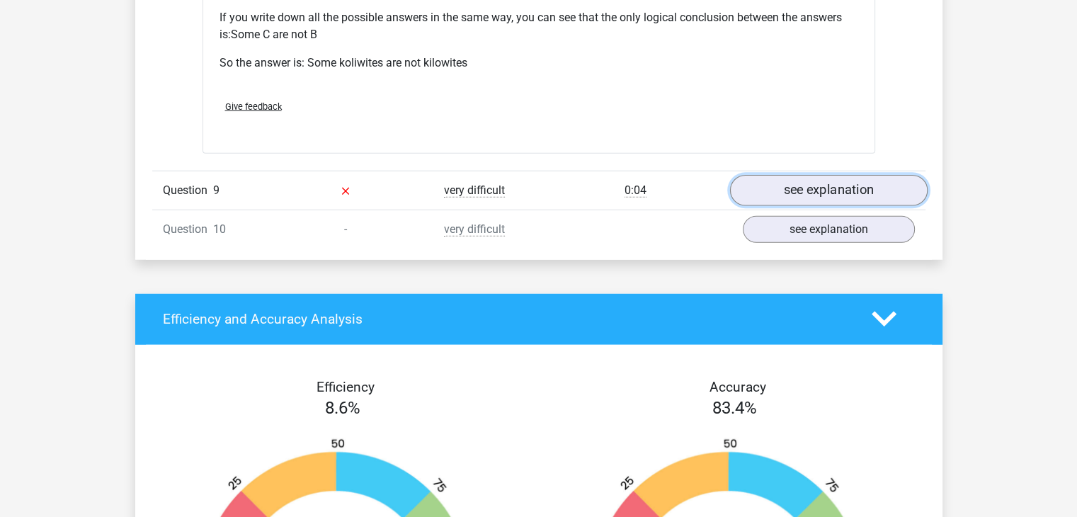
click at [871, 181] on link "see explanation" at bounding box center [829, 190] width 198 height 31
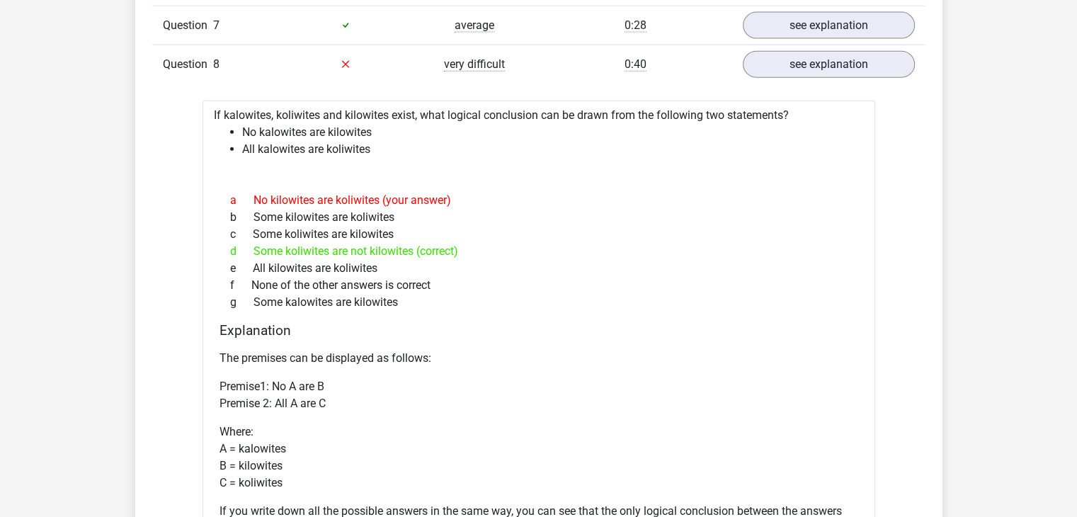
scroll to position [3346, 0]
